Goal: Task Accomplishment & Management: Manage account settings

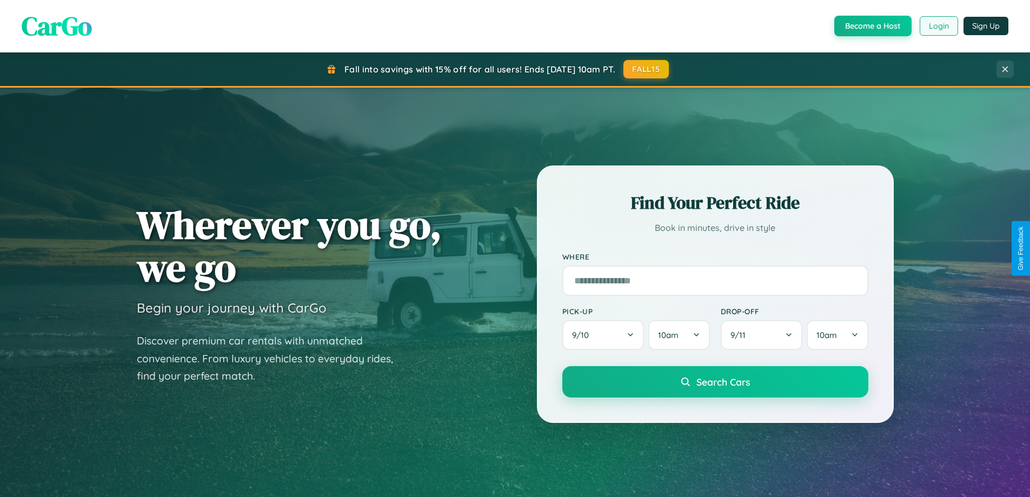
click at [938, 26] on button "Login" at bounding box center [939, 25] width 38 height 19
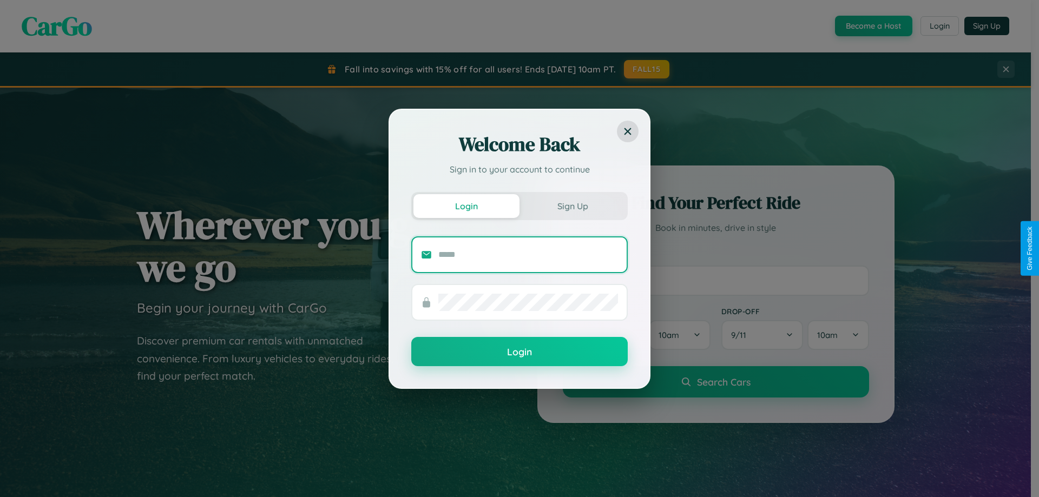
click at [528, 254] on input "text" at bounding box center [528, 254] width 180 height 17
type input "**********"
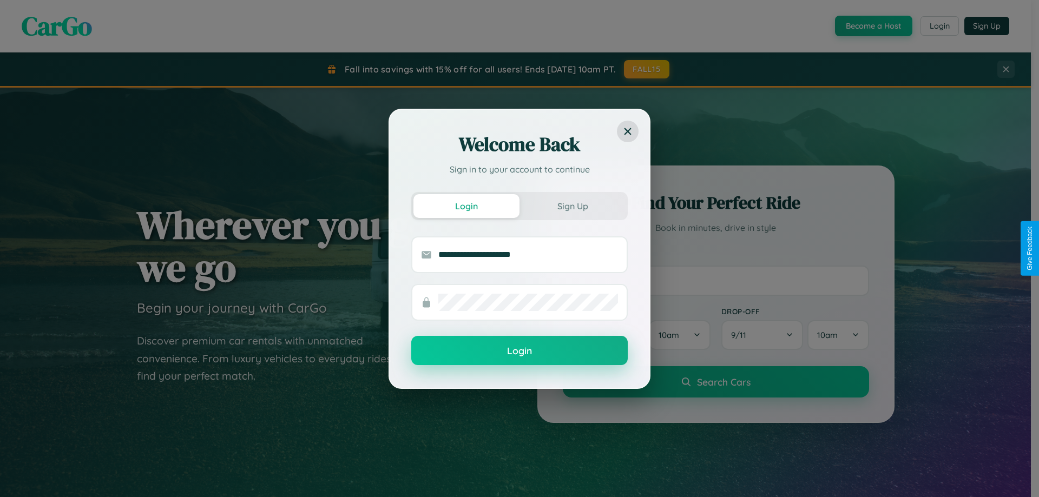
click at [519, 351] on button "Login" at bounding box center [519, 350] width 216 height 29
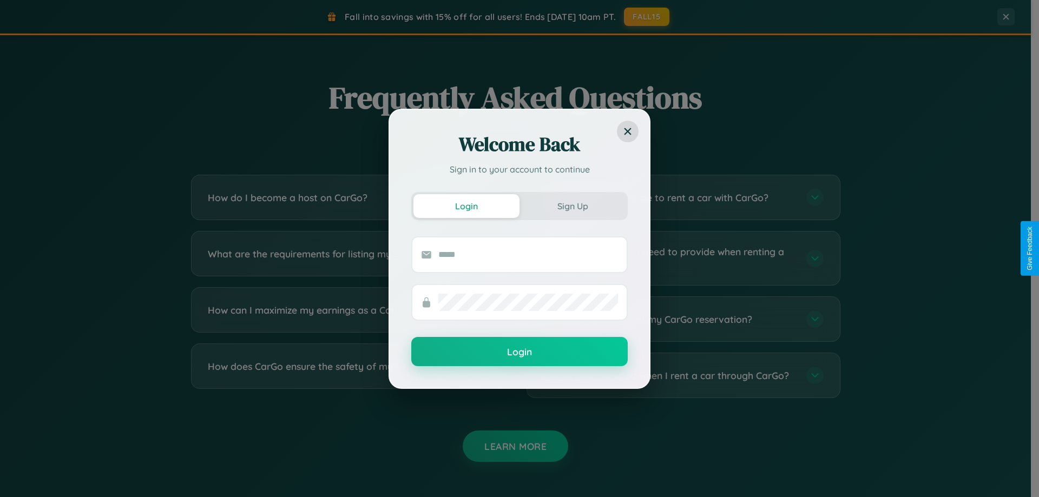
scroll to position [2081, 0]
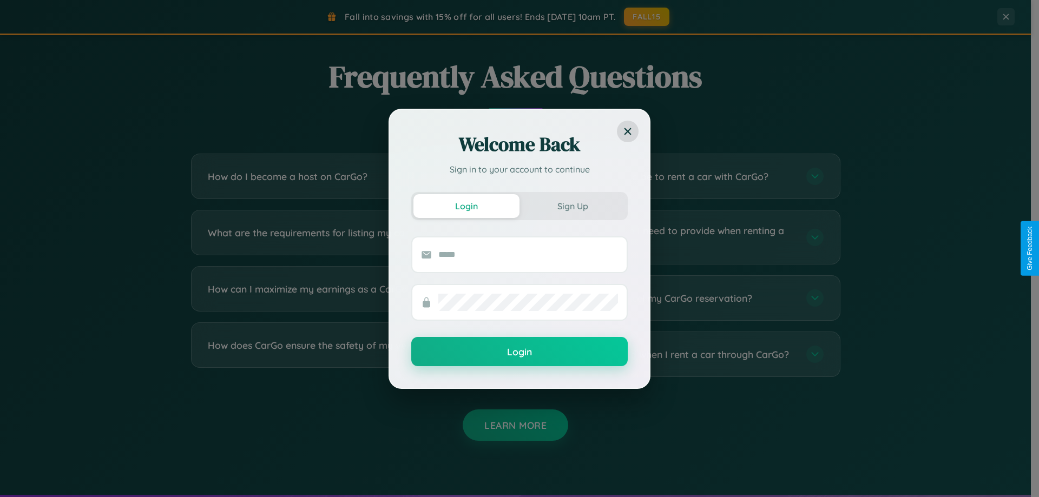
click at [683, 237] on div "Welcome Back Sign in to your account to continue Login Sign Up Login" at bounding box center [519, 248] width 1039 height 497
click at [347, 354] on div "Welcome Back Sign in to your account to continue Login Sign Up Login" at bounding box center [519, 248] width 1039 height 497
click at [683, 176] on div "Welcome Back Sign in to your account to continue Login Sign Up Login" at bounding box center [519, 248] width 1039 height 497
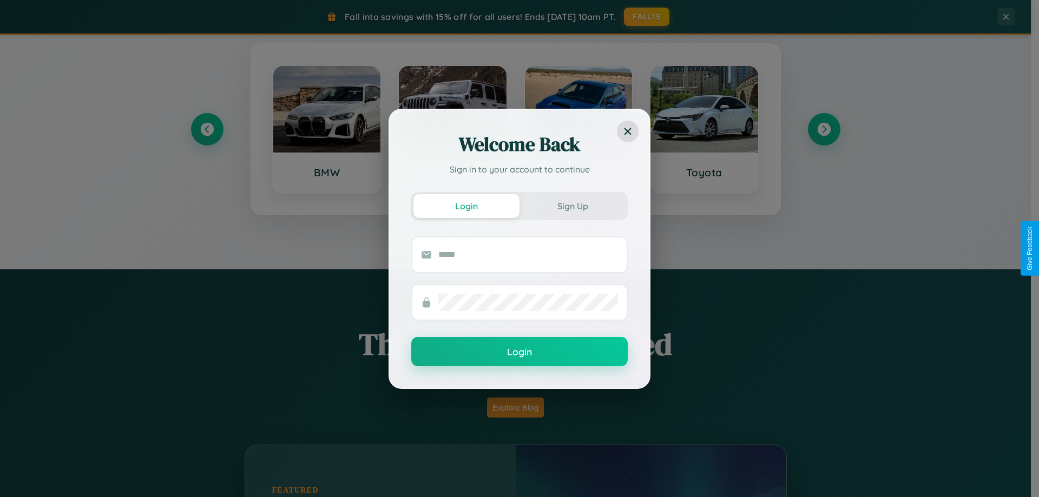
scroll to position [466, 0]
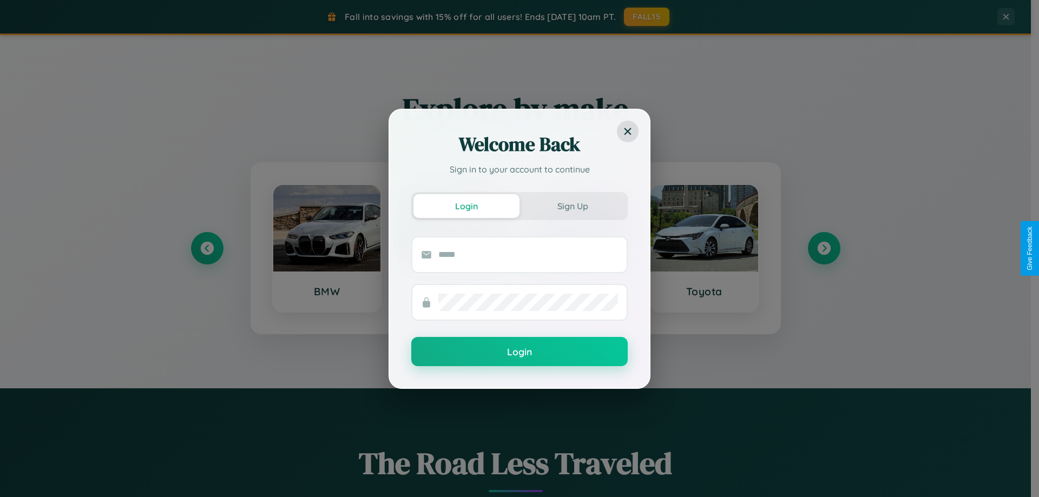
click at [207, 248] on div "Welcome Back Sign in to your account to continue Login Sign Up Login" at bounding box center [519, 248] width 1039 height 497
click at [823, 248] on div "Welcome Back Sign in to your account to continue Login Sign Up Login" at bounding box center [519, 248] width 1039 height 497
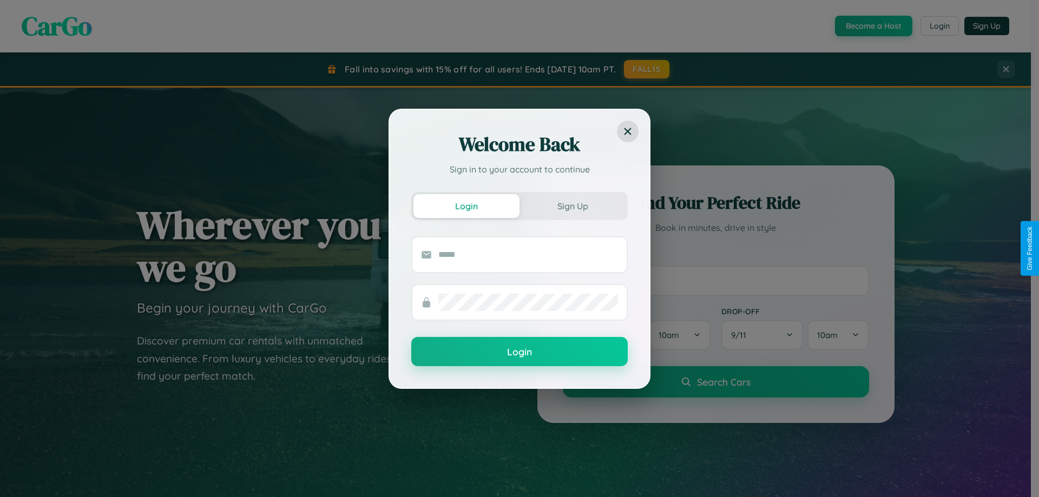
click at [938, 26] on div "Welcome Back Sign in to your account to continue Login Sign Up Login" at bounding box center [519, 248] width 1039 height 497
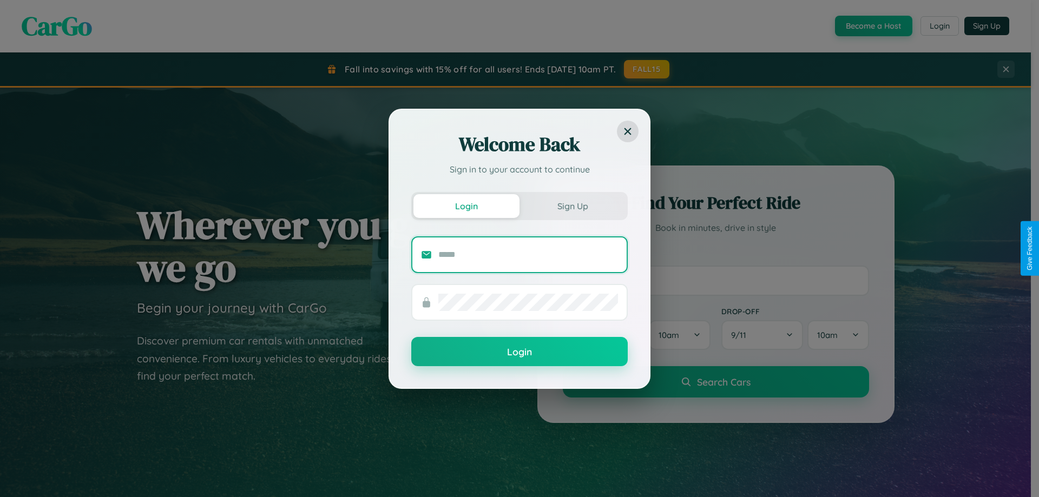
click at [528, 254] on input "text" at bounding box center [528, 254] width 180 height 17
type input "**********"
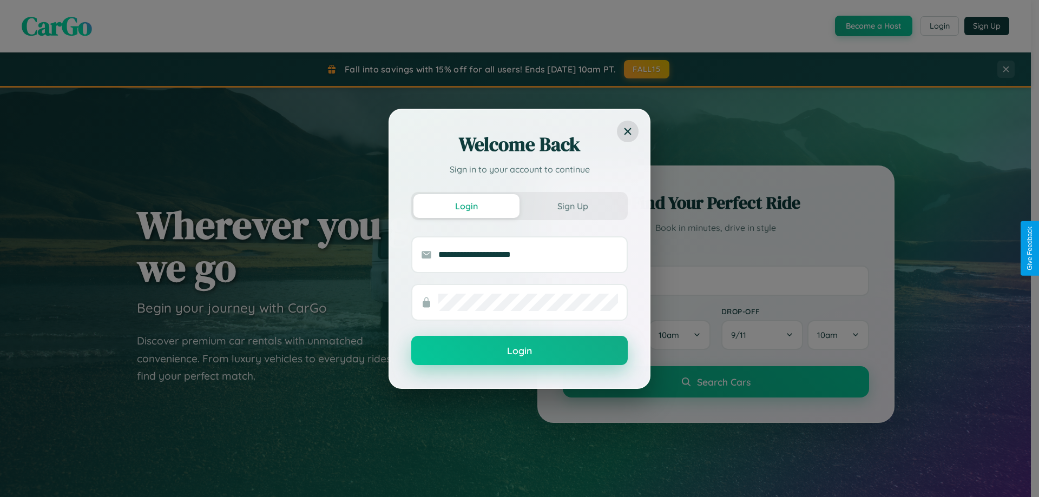
click at [519, 351] on button "Login" at bounding box center [519, 350] width 216 height 29
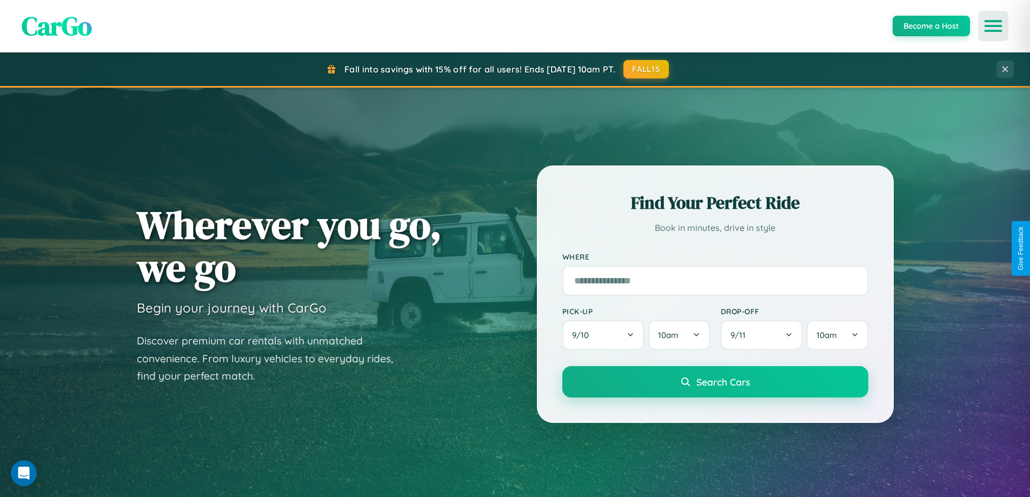
click at [994, 26] on icon "Open menu" at bounding box center [994, 26] width 16 height 10
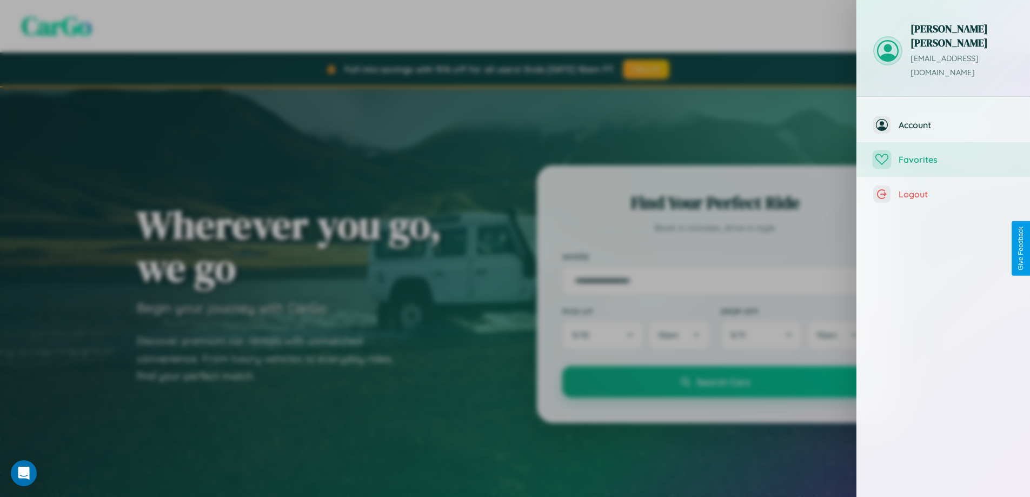
click at [944, 154] on span "Favorites" at bounding box center [956, 159] width 115 height 11
